Goal: Navigation & Orientation: Go to known website

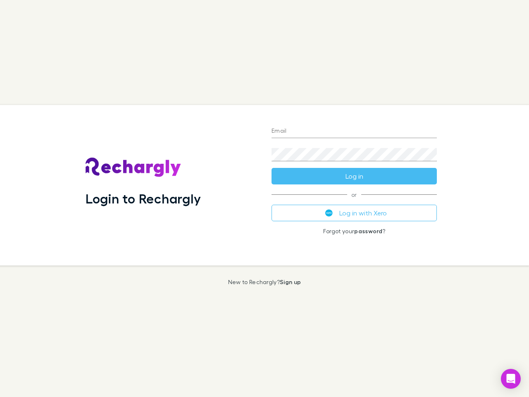
click at [264, 198] on div "Login to Rechargly" at bounding box center [172, 185] width 186 height 160
click at [354, 131] on input "Email" at bounding box center [353, 131] width 165 height 13
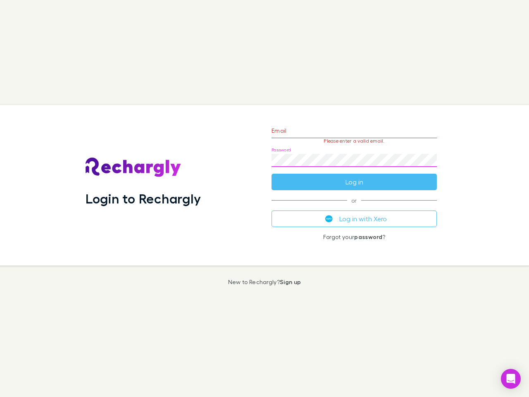
click at [354, 176] on form "Email Please enter a valid email. Password Log in" at bounding box center [353, 154] width 165 height 72
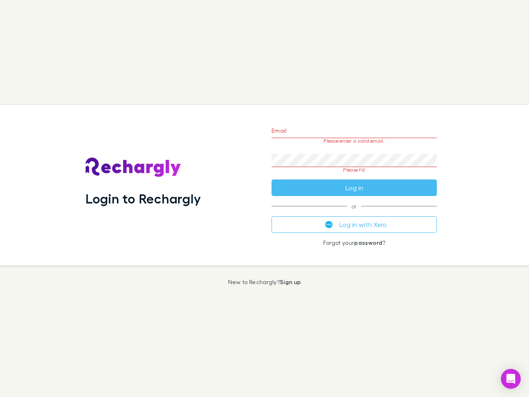
click at [354, 213] on div "Email Please enter a valid email. Password Please fill Log in or Log in with Xe…" at bounding box center [354, 185] width 178 height 160
click at [511, 378] on icon "Open Intercom Messenger" at bounding box center [510, 378] width 9 height 10
